Goal: Information Seeking & Learning: Learn about a topic

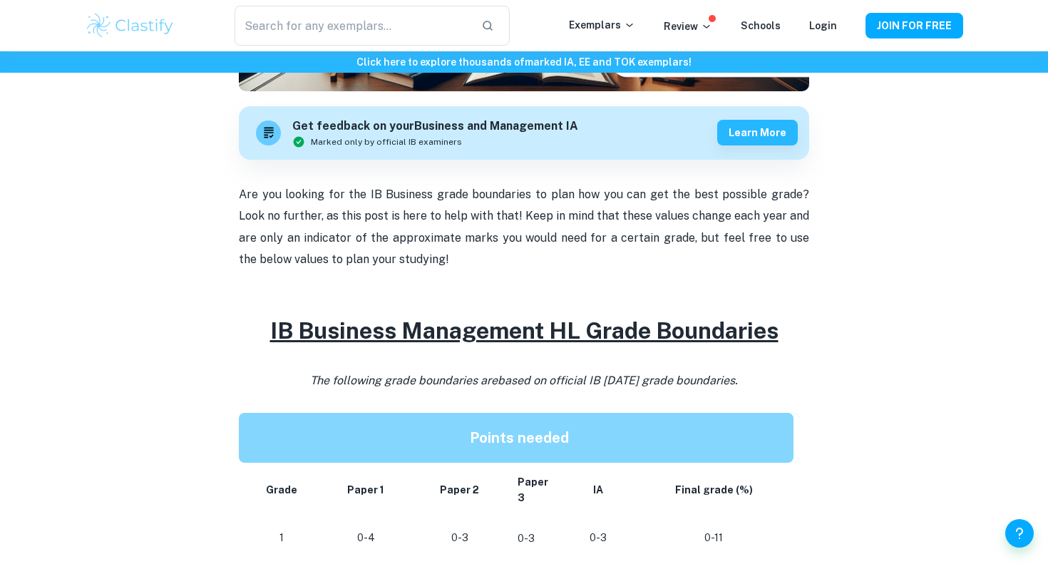
scroll to position [401, 0]
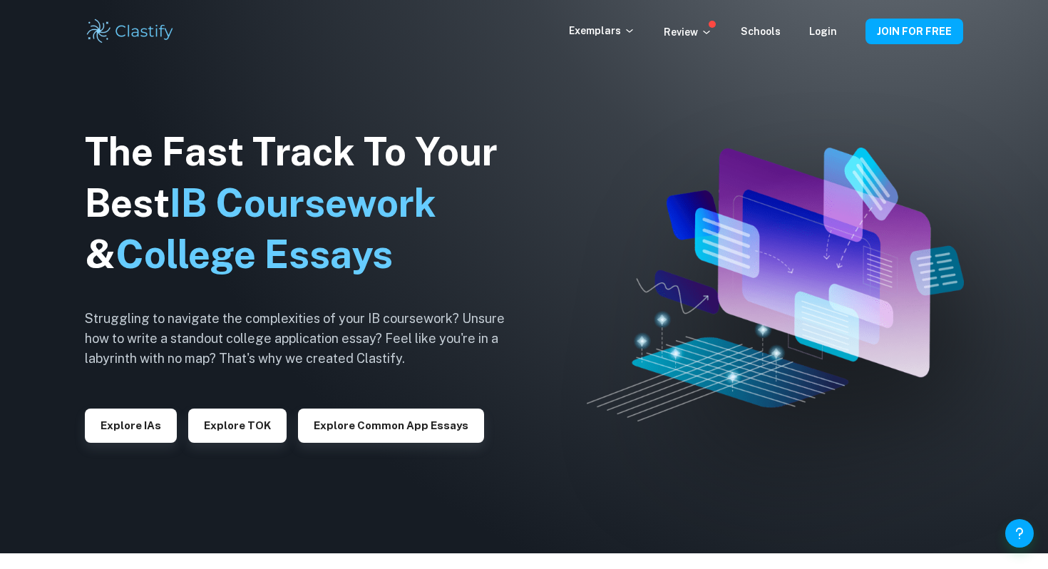
scroll to position [20, 0]
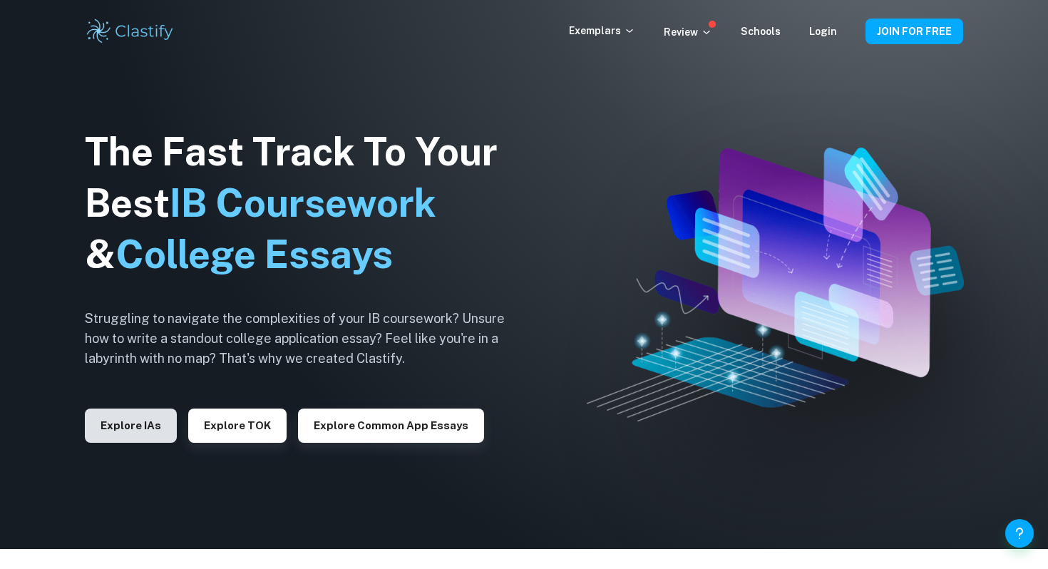
click at [153, 416] on button "Explore IAs" at bounding box center [131, 425] width 92 height 34
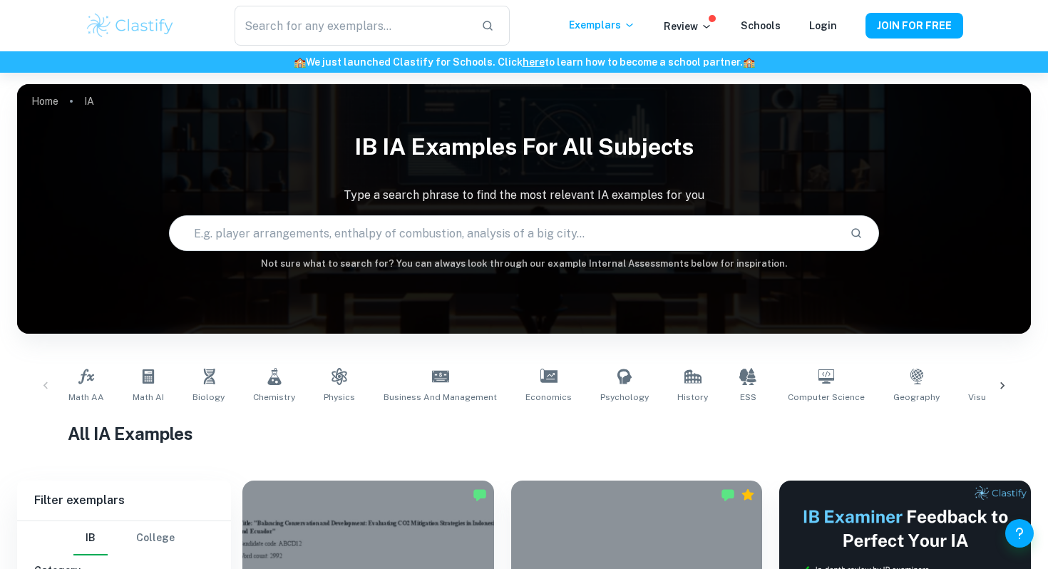
click at [346, 231] on input "text" at bounding box center [504, 233] width 668 height 40
type input "math"
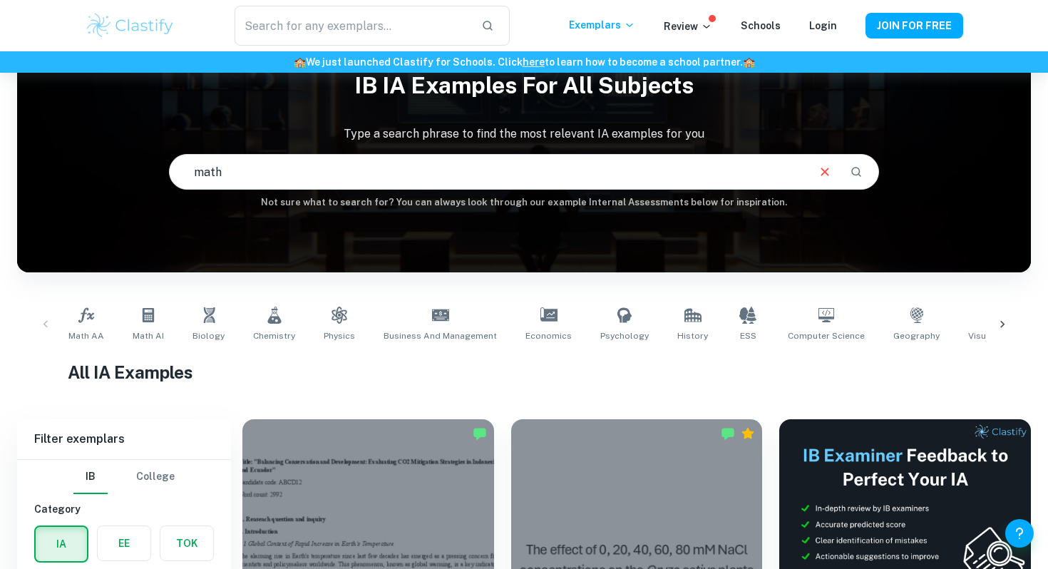
scroll to position [94, 0]
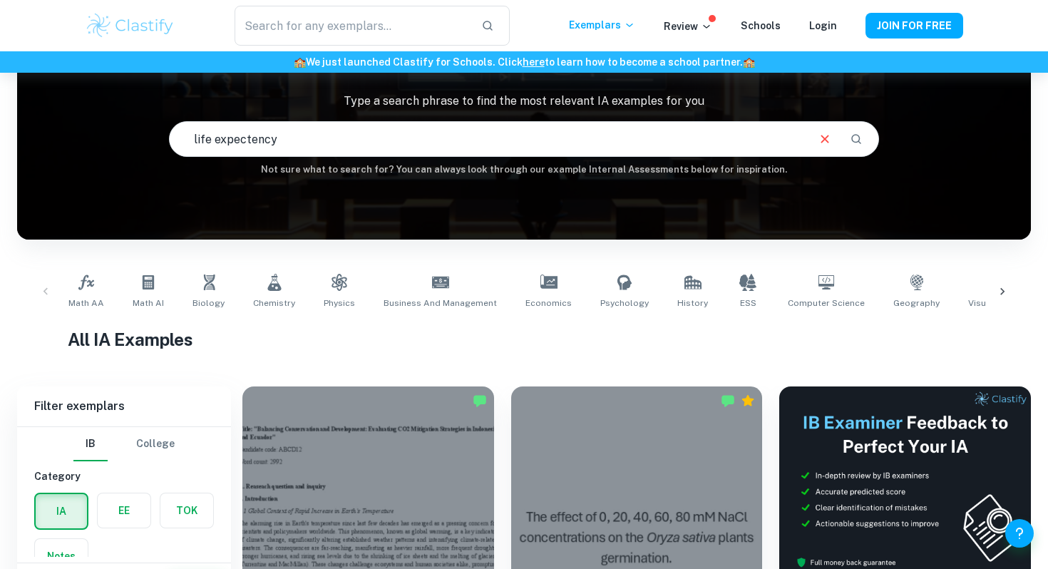
type input "life expectency"
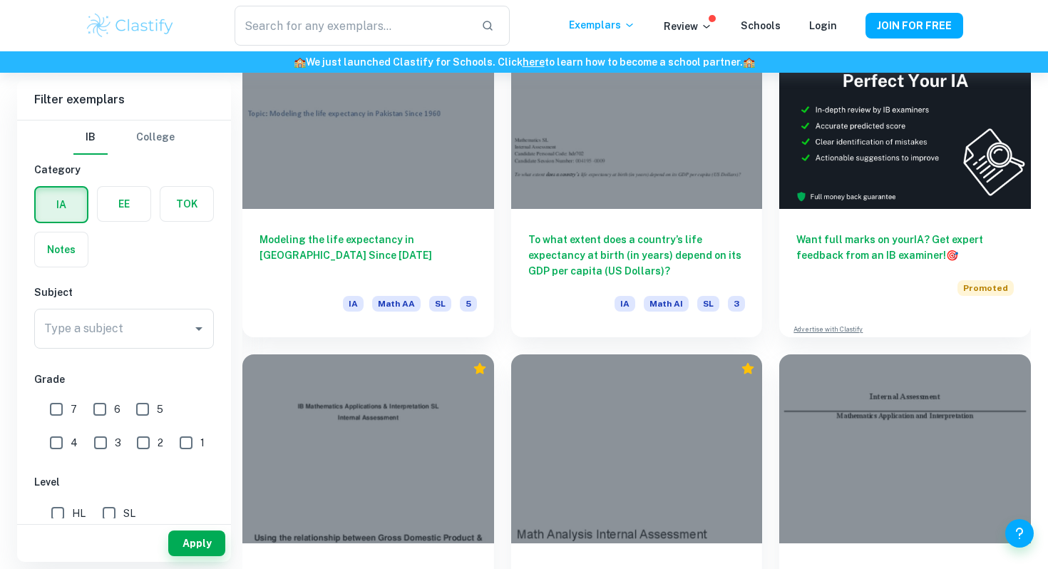
scroll to position [455, 0]
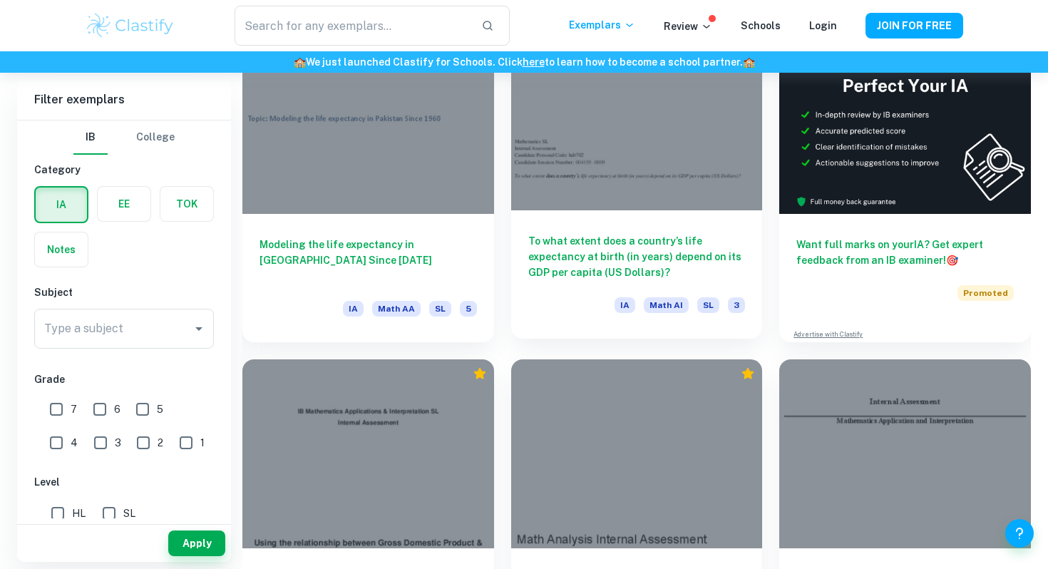
click at [609, 251] on h6 "To what extent does a country’s life expectancy at birth (in years) depend on i…" at bounding box center [636, 256] width 217 height 47
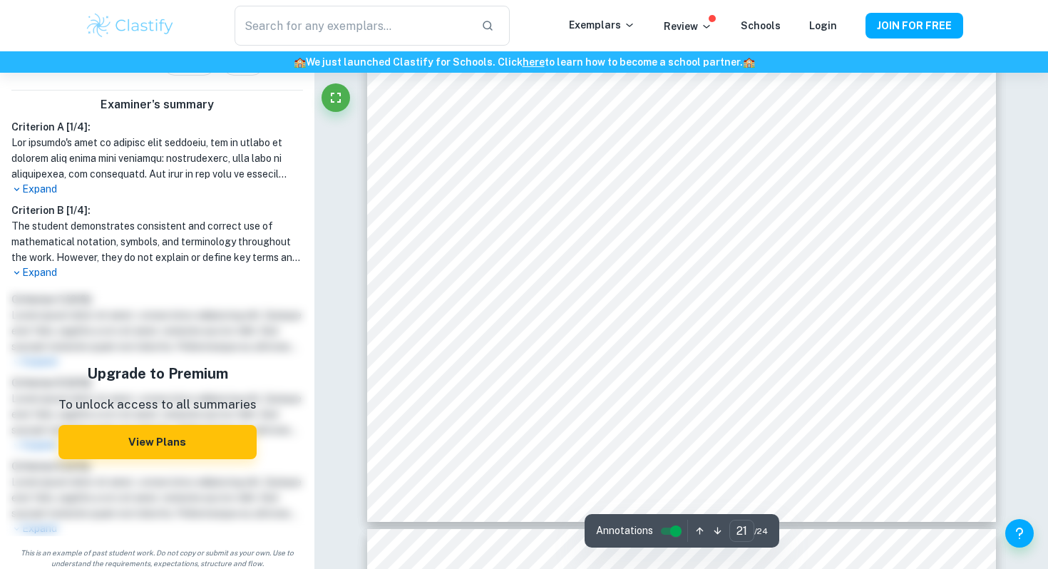
scroll to position [21488, 0]
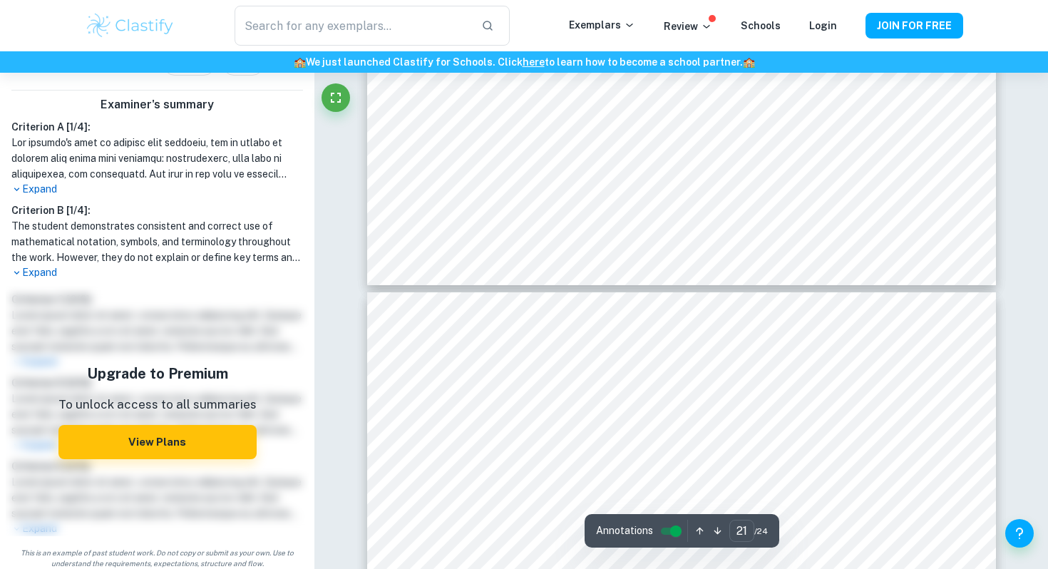
type input "22"
